Goal: Task Accomplishment & Management: Use online tool/utility

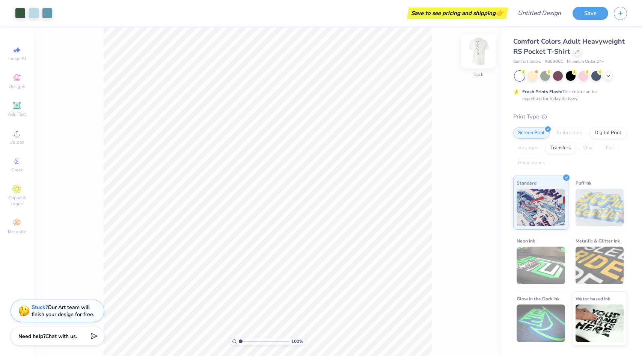
click at [470, 59] on div "Back" at bounding box center [478, 55] width 17 height 27
drag, startPoint x: 241, startPoint y: 341, endPoint x: 256, endPoint y: 338, distance: 15.0
click at [256, 338] on input "range" at bounding box center [264, 341] width 51 height 7
click at [16, 143] on span "Upload" at bounding box center [16, 142] width 15 height 6
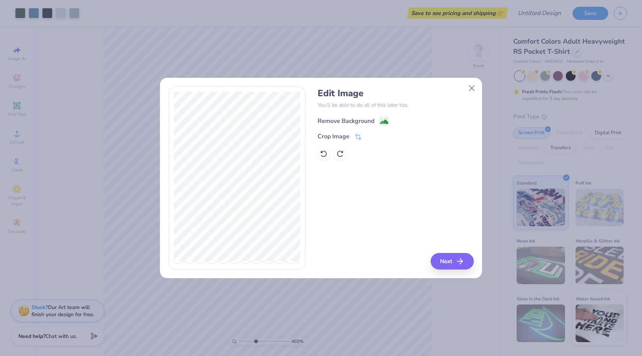
click at [345, 122] on div "Remove Background" at bounding box center [346, 120] width 57 height 9
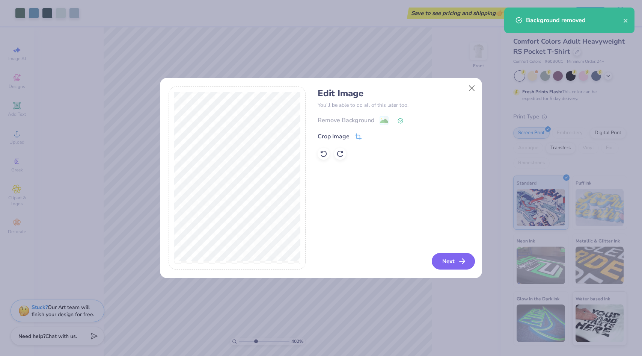
click at [453, 257] on button "Next" at bounding box center [453, 261] width 43 height 17
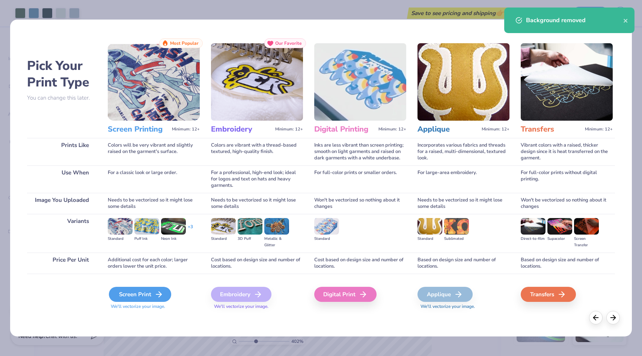
click at [138, 295] on div "Screen Print" at bounding box center [140, 294] width 62 height 15
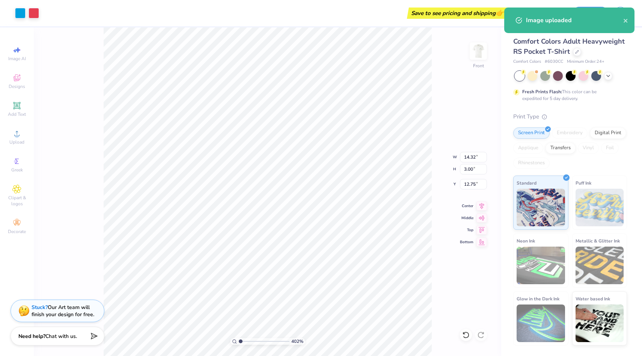
drag, startPoint x: 256, startPoint y: 342, endPoint x: 210, endPoint y: 342, distance: 46.6
type input "1"
click at [239, 342] on input "range" at bounding box center [264, 341] width 51 height 7
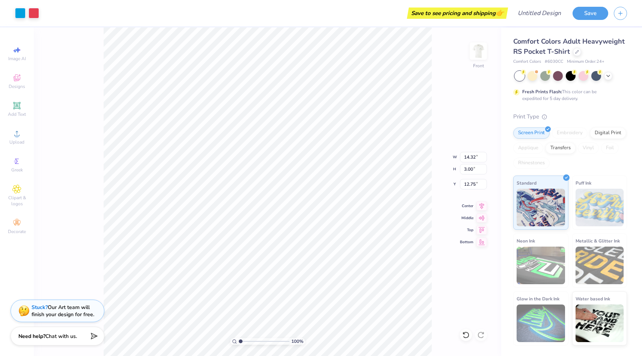
type input "19.07"
type input "4.67"
type input "0.98"
type input "21.10"
type input "17.35"
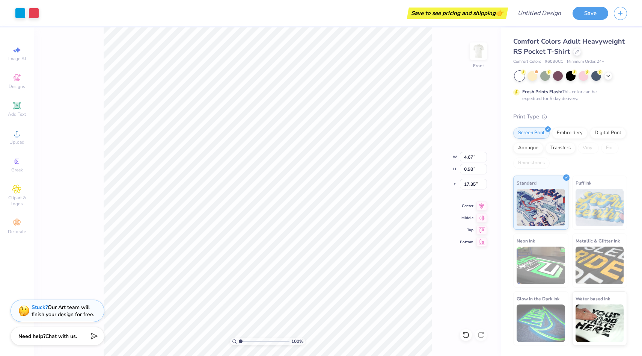
type input "17.00"
drag, startPoint x: 242, startPoint y: 338, endPoint x: 251, endPoint y: 337, distance: 9.8
click at [251, 338] on input "range" at bounding box center [264, 341] width 51 height 7
click at [50, 13] on div at bounding box center [47, 12] width 11 height 11
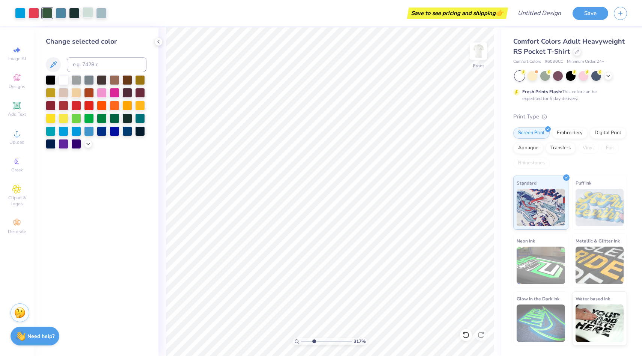
click at [86, 15] on div at bounding box center [88, 12] width 11 height 11
click at [79, 101] on div at bounding box center [76, 105] width 10 height 10
click at [101, 15] on div at bounding box center [101, 12] width 11 height 11
click at [45, 15] on div at bounding box center [47, 12] width 11 height 11
click at [51, 82] on div at bounding box center [51, 79] width 10 height 10
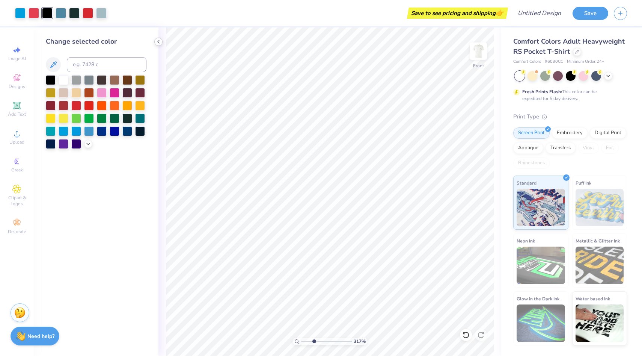
click at [161, 44] on icon at bounding box center [159, 42] width 6 height 6
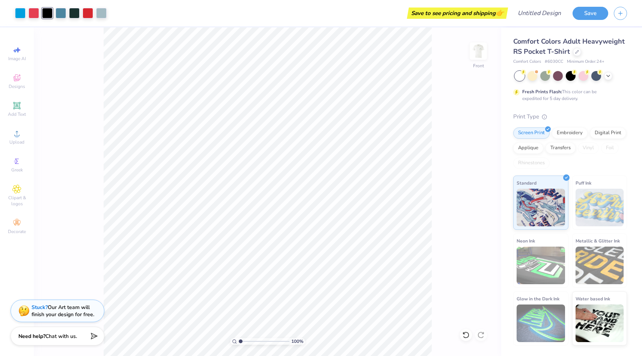
drag, startPoint x: 249, startPoint y: 340, endPoint x: 231, endPoint y: 340, distance: 18.4
type input "1"
click at [239, 340] on input "range" at bounding box center [264, 341] width 51 height 7
click at [63, 13] on div at bounding box center [61, 12] width 11 height 11
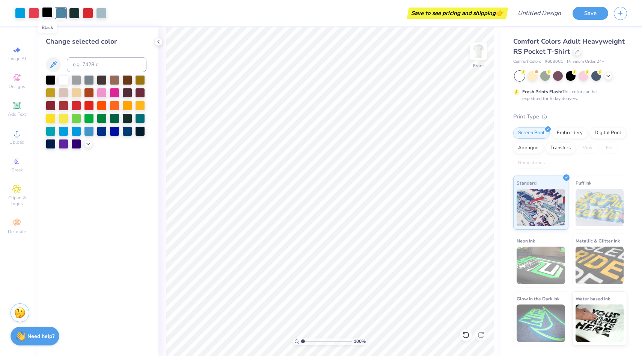
click at [49, 8] on div at bounding box center [47, 12] width 11 height 11
click at [85, 64] on input at bounding box center [107, 64] width 80 height 15
type input "299"
click at [59, 13] on div at bounding box center [61, 12] width 11 height 11
click at [49, 77] on div at bounding box center [51, 79] width 10 height 10
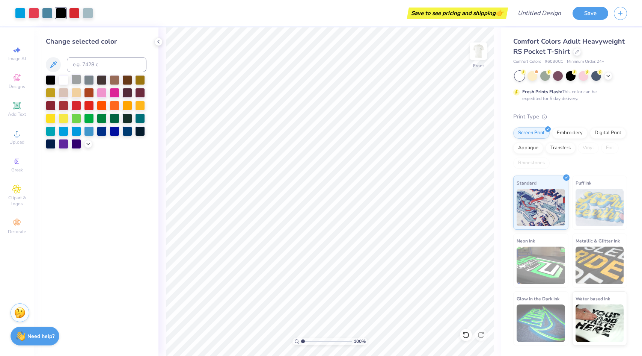
click at [77, 80] on div at bounding box center [76, 79] width 10 height 10
click at [67, 80] on div at bounding box center [64, 79] width 10 height 10
click at [85, 78] on div at bounding box center [89, 79] width 10 height 10
click at [99, 79] on div at bounding box center [102, 79] width 10 height 10
click at [123, 131] on div at bounding box center [127, 130] width 10 height 10
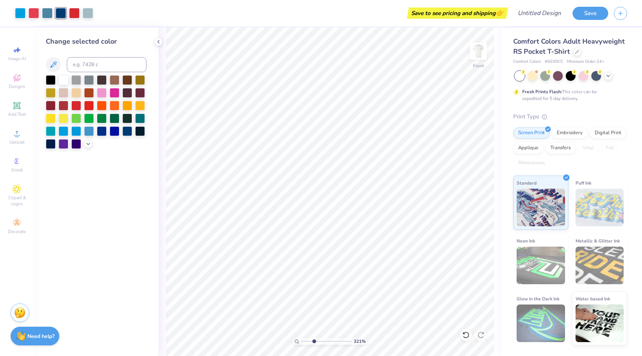
drag, startPoint x: 303, startPoint y: 343, endPoint x: 314, endPoint y: 341, distance: 10.6
type input "3.21"
click at [314, 342] on input "range" at bounding box center [326, 341] width 51 height 7
click at [18, 13] on div at bounding box center [20, 12] width 11 height 11
click at [50, 11] on div at bounding box center [47, 12] width 11 height 11
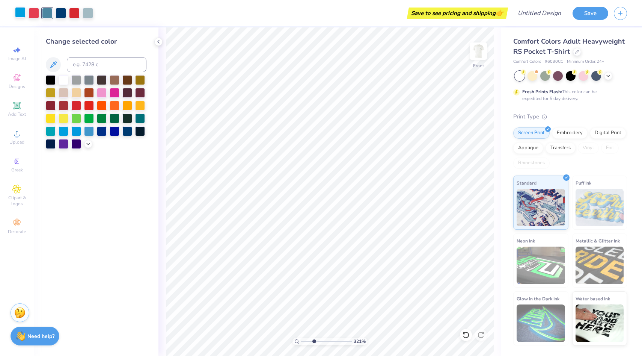
click at [22, 12] on div at bounding box center [20, 12] width 11 height 11
click at [83, 68] on input at bounding box center [107, 64] width 80 height 15
type input "710"
click at [37, 15] on div at bounding box center [34, 12] width 11 height 11
click at [119, 66] on input at bounding box center [107, 64] width 80 height 15
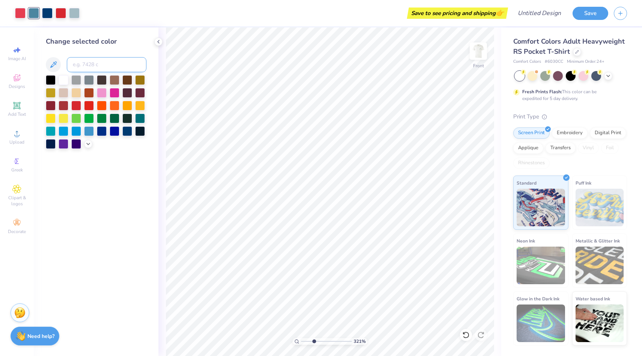
type input "1"
type input "299"
drag, startPoint x: 311, startPoint y: 341, endPoint x: 298, endPoint y: 341, distance: 13.9
type input "1"
click at [301, 341] on input "range" at bounding box center [326, 341] width 51 height 7
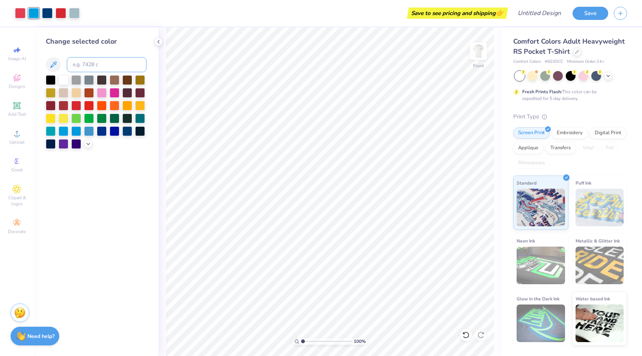
type input "1"
click at [157, 41] on icon at bounding box center [159, 42] width 6 height 6
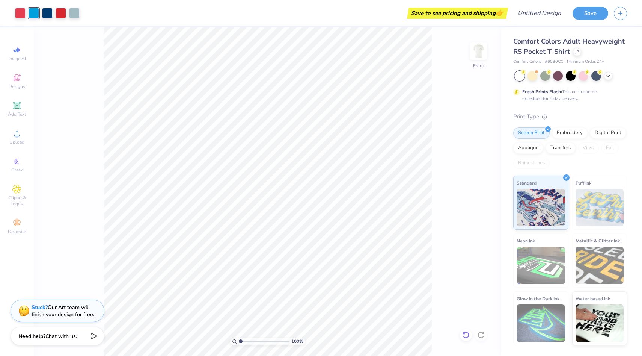
click at [467, 331] on div at bounding box center [466, 335] width 12 height 12
click at [476, 53] on img at bounding box center [479, 51] width 30 height 30
click at [21, 8] on div at bounding box center [20, 12] width 11 height 11
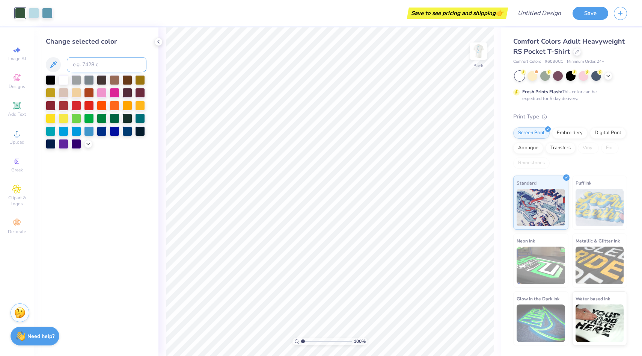
click at [88, 65] on input at bounding box center [107, 64] width 80 height 15
type input "299"
click at [576, 49] on icon at bounding box center [577, 51] width 4 height 4
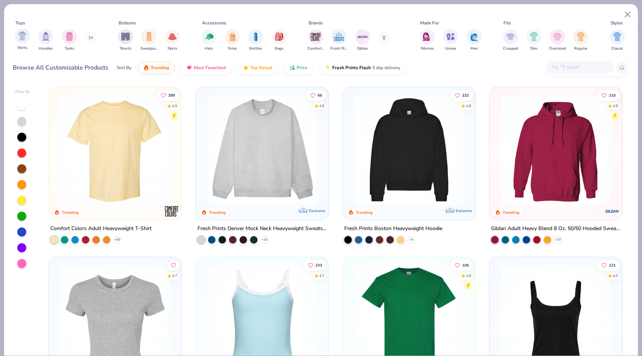
click at [16, 45] on div "Shirts" at bounding box center [22, 40] width 15 height 22
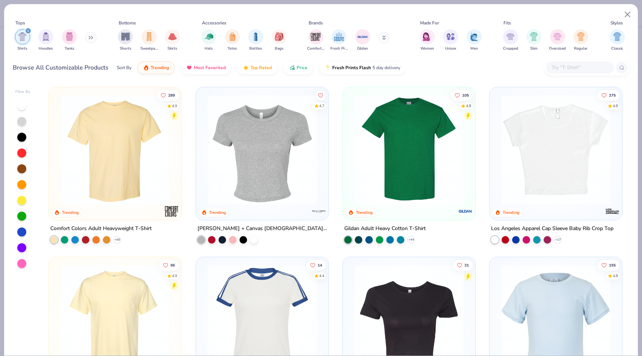
click at [112, 146] on img at bounding box center [115, 150] width 118 height 110
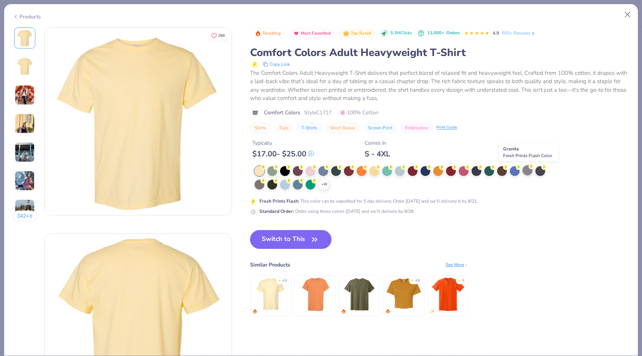
click at [524, 172] on div at bounding box center [528, 170] width 10 height 10
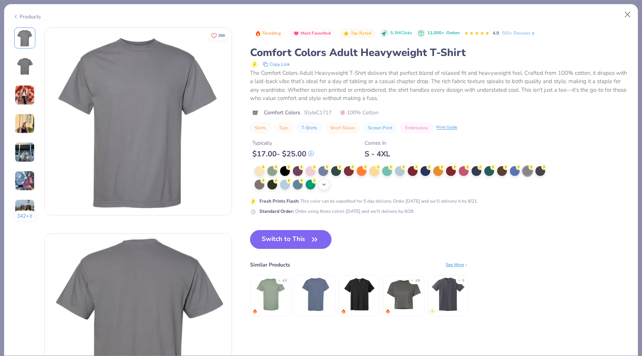
click at [325, 185] on icon at bounding box center [324, 184] width 6 height 6
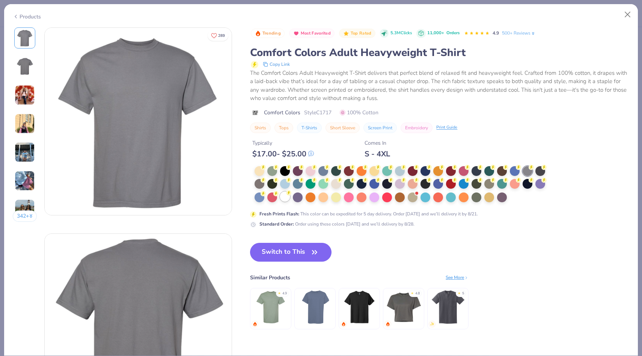
click at [287, 199] on div at bounding box center [285, 197] width 10 height 10
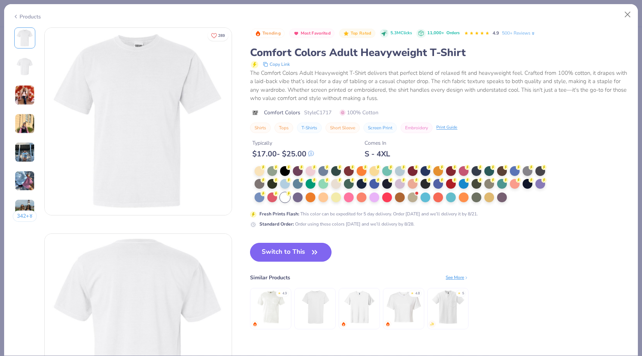
click at [290, 249] on button "Switch to This" at bounding box center [291, 252] width 82 height 19
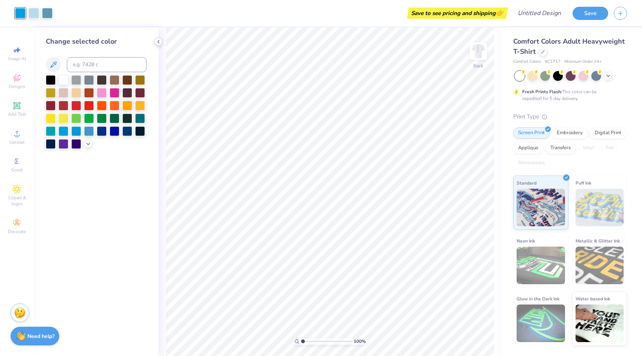
click at [158, 45] on div at bounding box center [158, 42] width 8 height 8
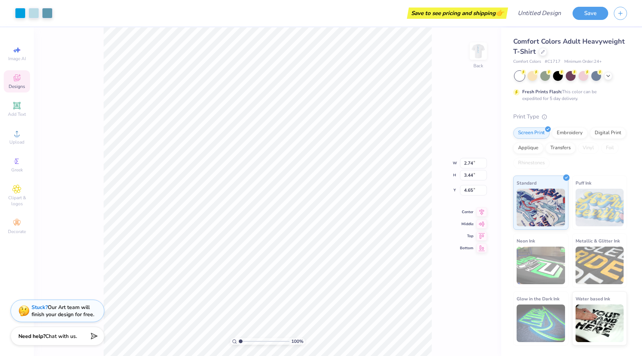
type input "1.31"
type input "0.43"
type input "7.66"
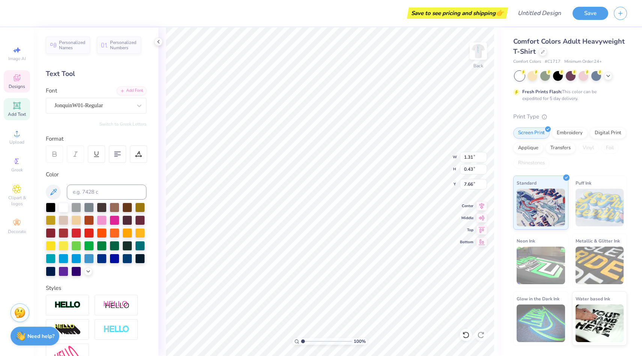
scroll to position [0, 2]
type textarea "BETA THETA PI"
type input "10.25"
type input "3.00"
click at [475, 59] on img at bounding box center [479, 51] width 30 height 30
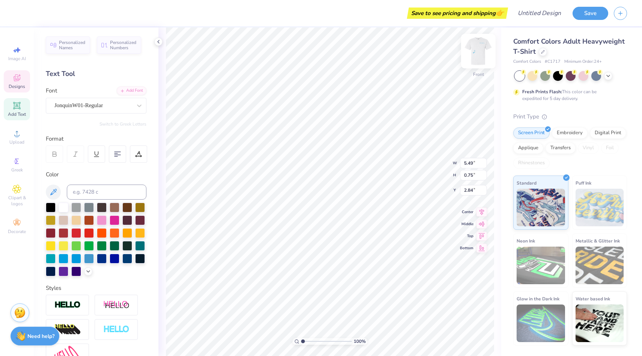
scroll to position [0, 1]
type textarea "Beta Classic"
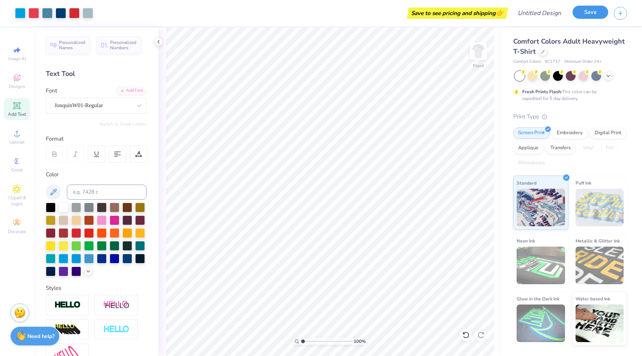
click at [583, 12] on button "Save" at bounding box center [591, 12] width 36 height 13
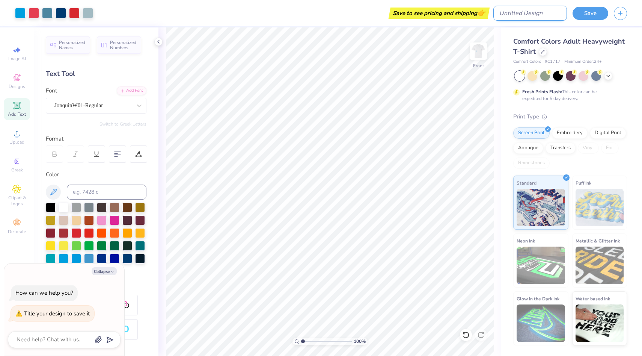
type textarea "x"
click at [530, 14] on input "Design Title" at bounding box center [531, 13] width 74 height 15
type input "p"
type textarea "x"
type input "ph"
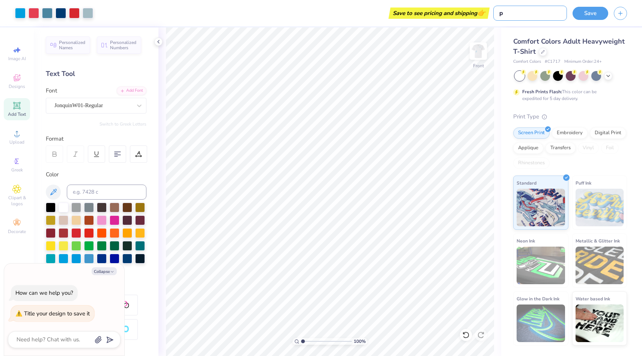
type textarea "x"
type input "phi"
type textarea "x"
type input "phil"
type textarea "x"
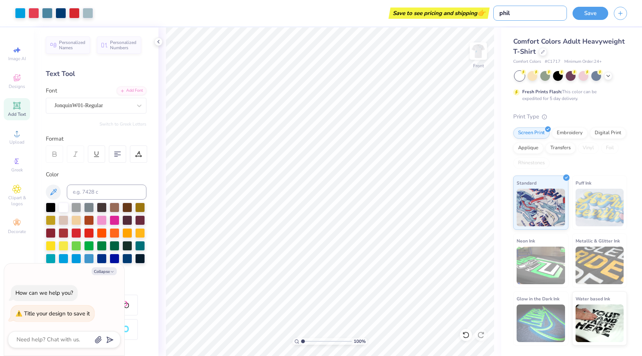
type input "phila"
type textarea "x"
type input "philan"
type textarea "x"
type input "philant"
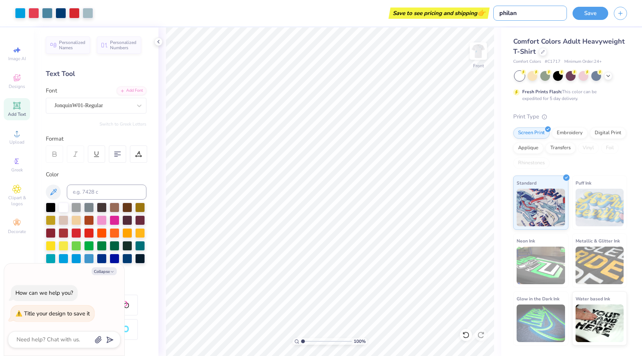
type textarea "x"
type input "philanth"
type textarea "x"
type input "philanthr"
type textarea "x"
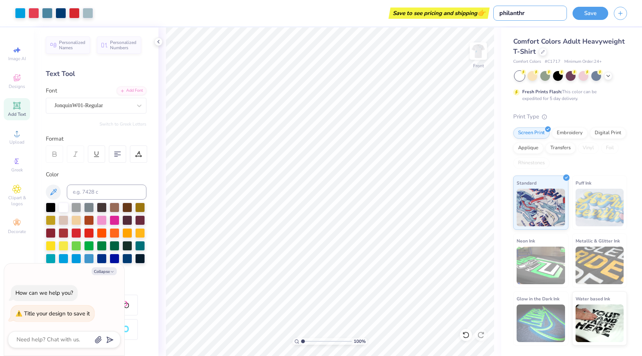
type input "philanthro"
type textarea "x"
type input "philanthrop"
type textarea "x"
type input "philanthropy"
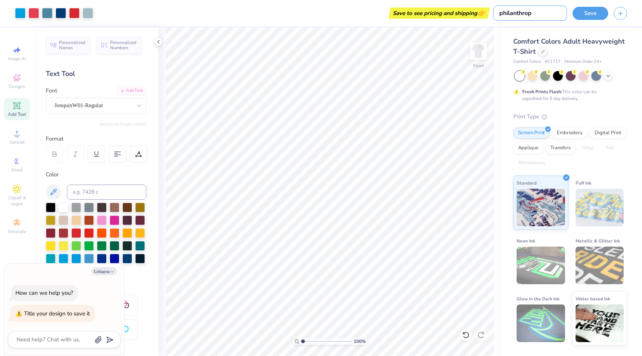
type textarea "x"
type input "philanthropy"
click at [585, 10] on button "Save" at bounding box center [591, 12] width 36 height 13
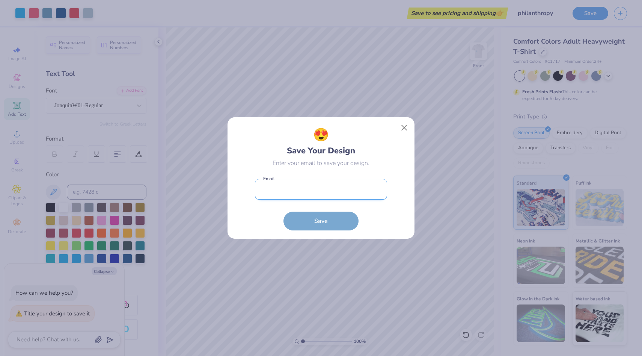
click at [381, 190] on input "email" at bounding box center [321, 189] width 132 height 21
type input "[EMAIL_ADDRESS][DOMAIN_NAME]"
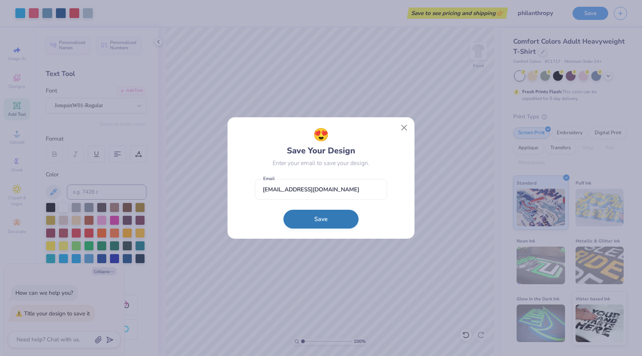
click at [313, 225] on button "Save" at bounding box center [321, 219] width 75 height 19
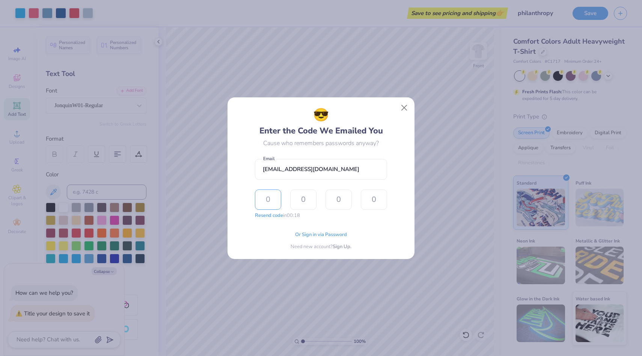
type input "8"
type input "1"
type input "6"
type input "3"
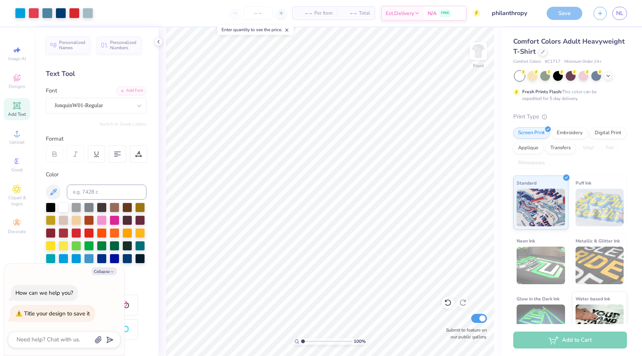
type textarea "x"
click at [536, 14] on input "philanthropy" at bounding box center [505, 13] width 74 height 15
type input "philanthropy"
type textarea "x"
type input "philanthropy g"
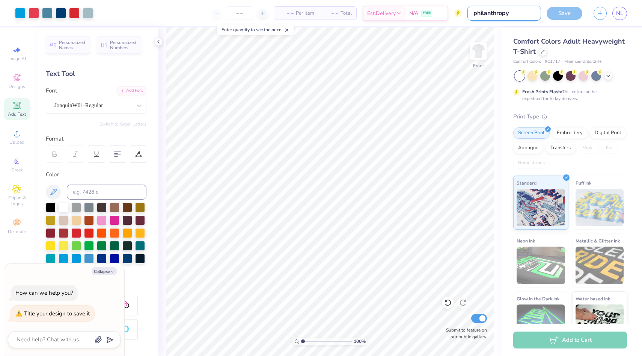
type textarea "x"
type input "philanthropy go"
type textarea "x"
type input "philanthropy gol"
type textarea "x"
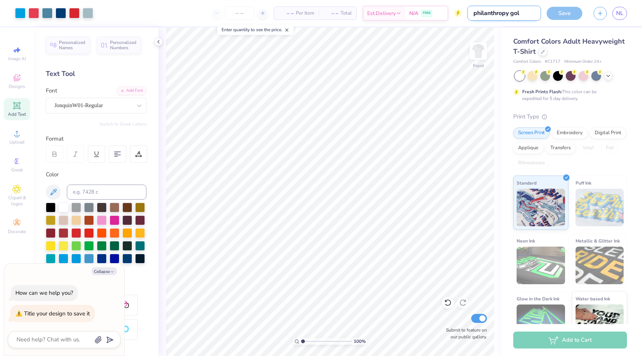
type input "philanthropy golf"
type textarea "x"
type input "philanthropy golf"
click at [153, 40] on div "Personalized Names Personalized Numbers Text Tool Add Font Font JonquinW01-Regu…" at bounding box center [96, 191] width 125 height 328
click at [157, 41] on icon at bounding box center [159, 42] width 6 height 6
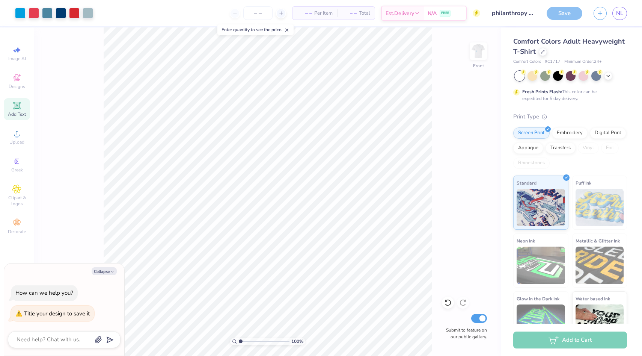
click at [157, 41] on div "100 % Front Submit to feature on our public gallery." at bounding box center [268, 191] width 468 height 328
type textarea "x"
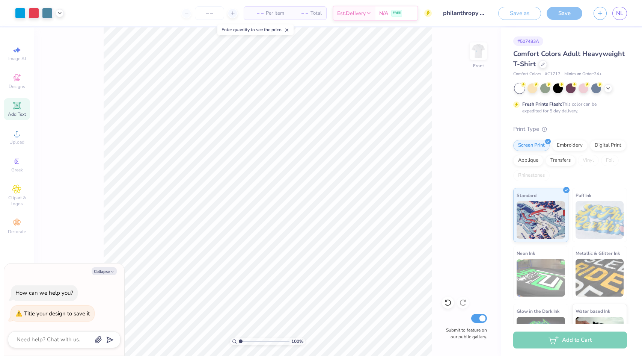
type input "philanthropy"
type textarea "x"
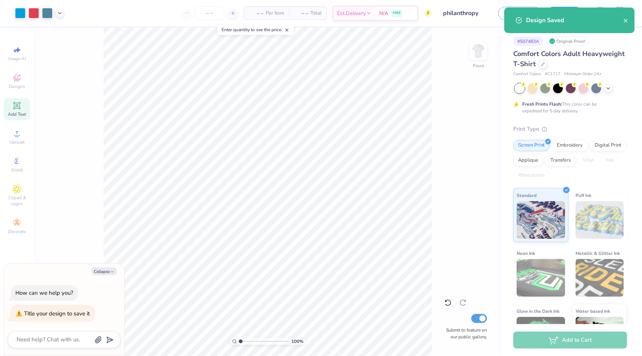
click at [249, 16] on span "– –" at bounding box center [256, 13] width 15 height 8
click at [633, 19] on div "Design Saved" at bounding box center [569, 21] width 130 height 26
click at [627, 19] on icon "close" at bounding box center [626, 21] width 4 height 4
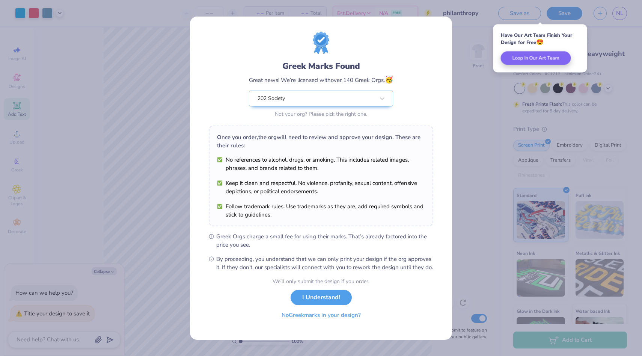
click at [313, 323] on button "No Greek marks in your design?" at bounding box center [321, 314] width 92 height 15
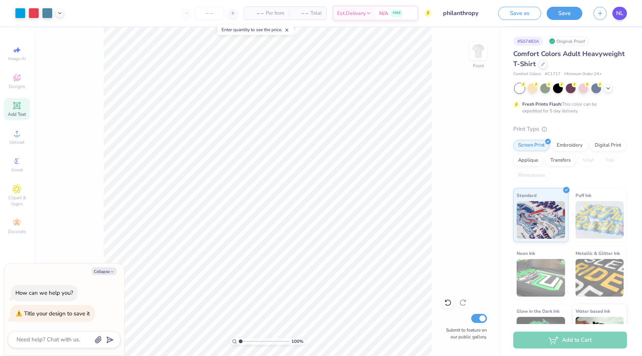
click at [569, 18] on button "Save" at bounding box center [565, 13] width 36 height 13
click at [613, 15] on link "NL" at bounding box center [620, 13] width 15 height 13
